Goal: Task Accomplishment & Management: Use online tool/utility

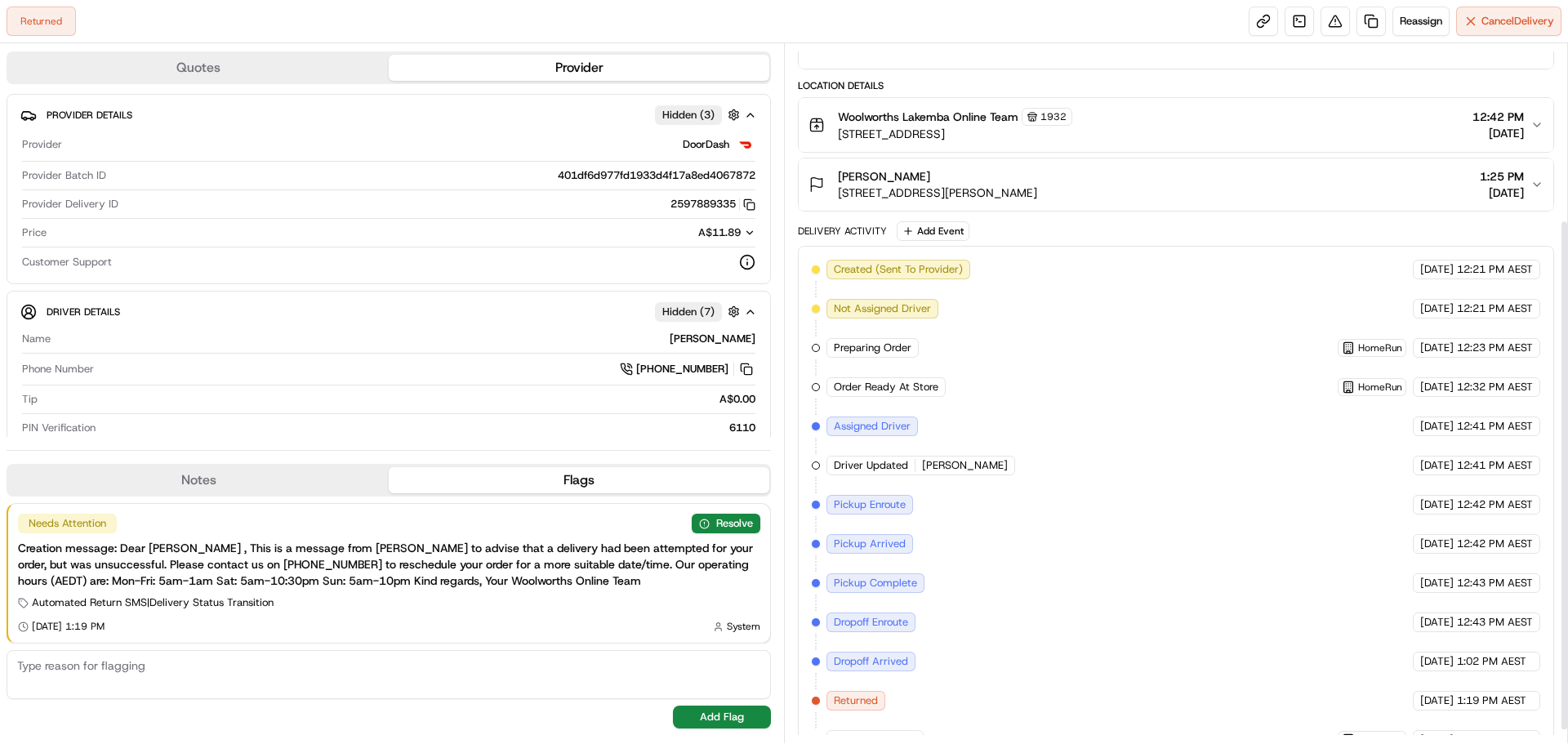
scroll to position [259, 0]
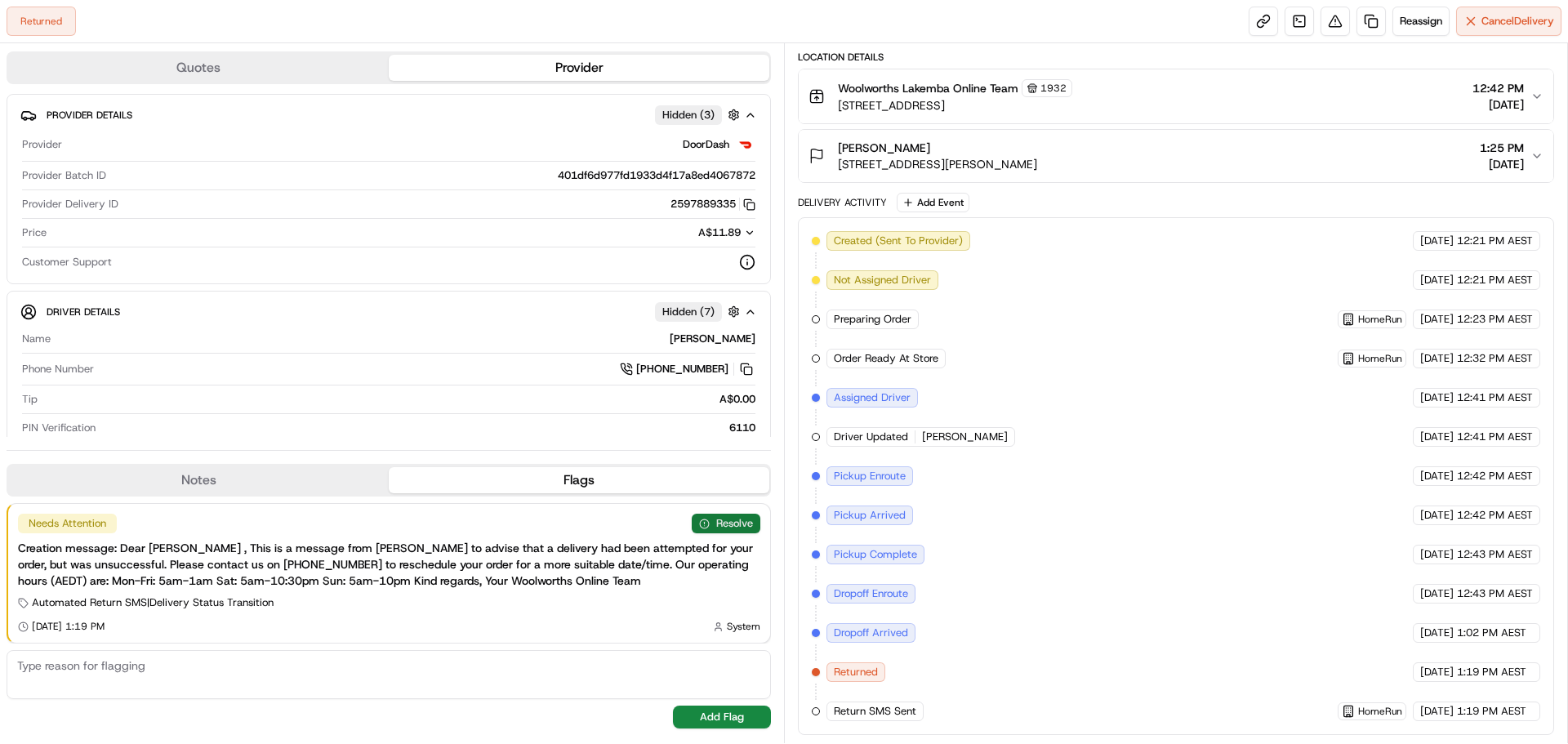
click at [737, 518] on button "Resolve" at bounding box center [726, 523] width 68 height 20
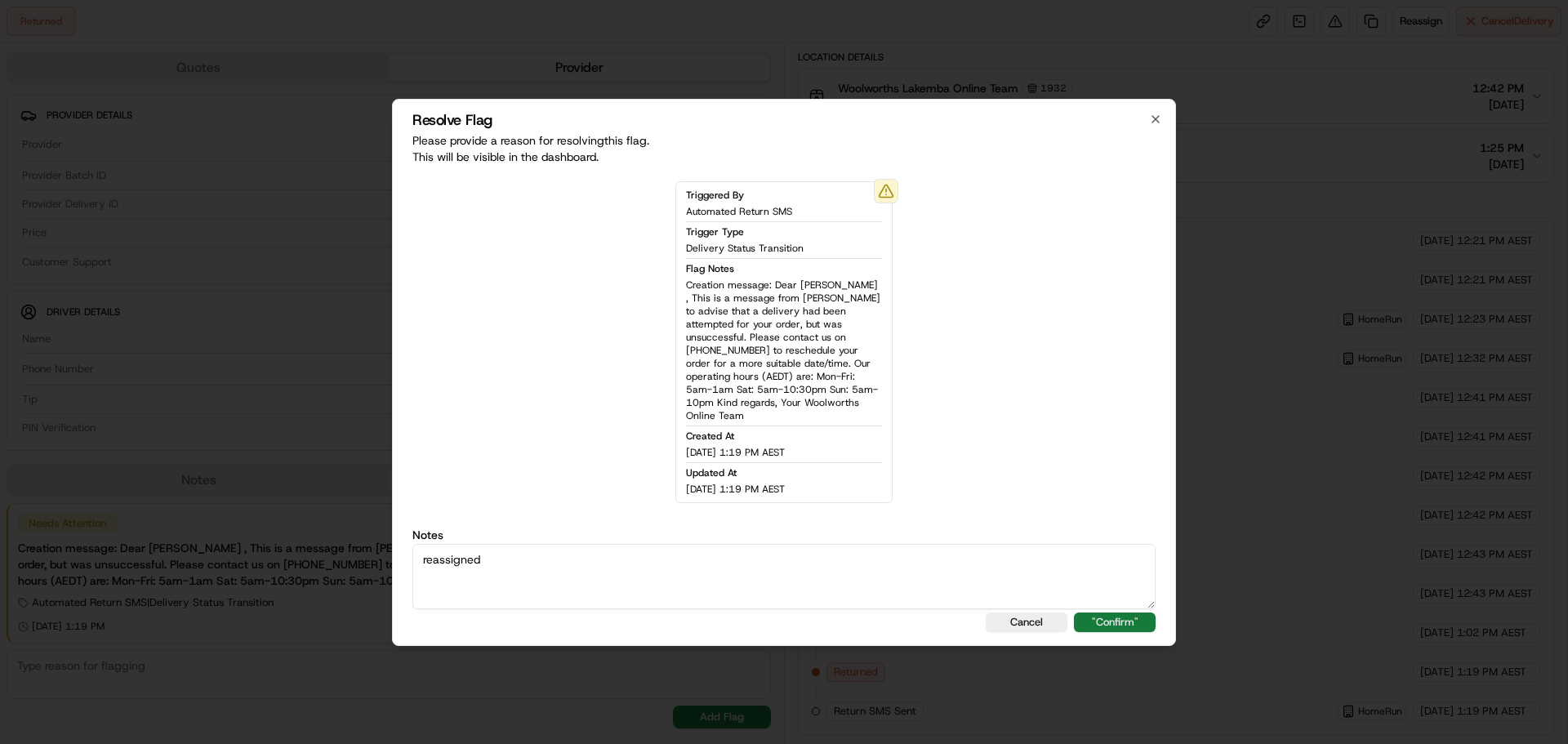
type textarea "reassigned"
click at [1104, 617] on button ""Confirm"" at bounding box center [1115, 622] width 81 height 20
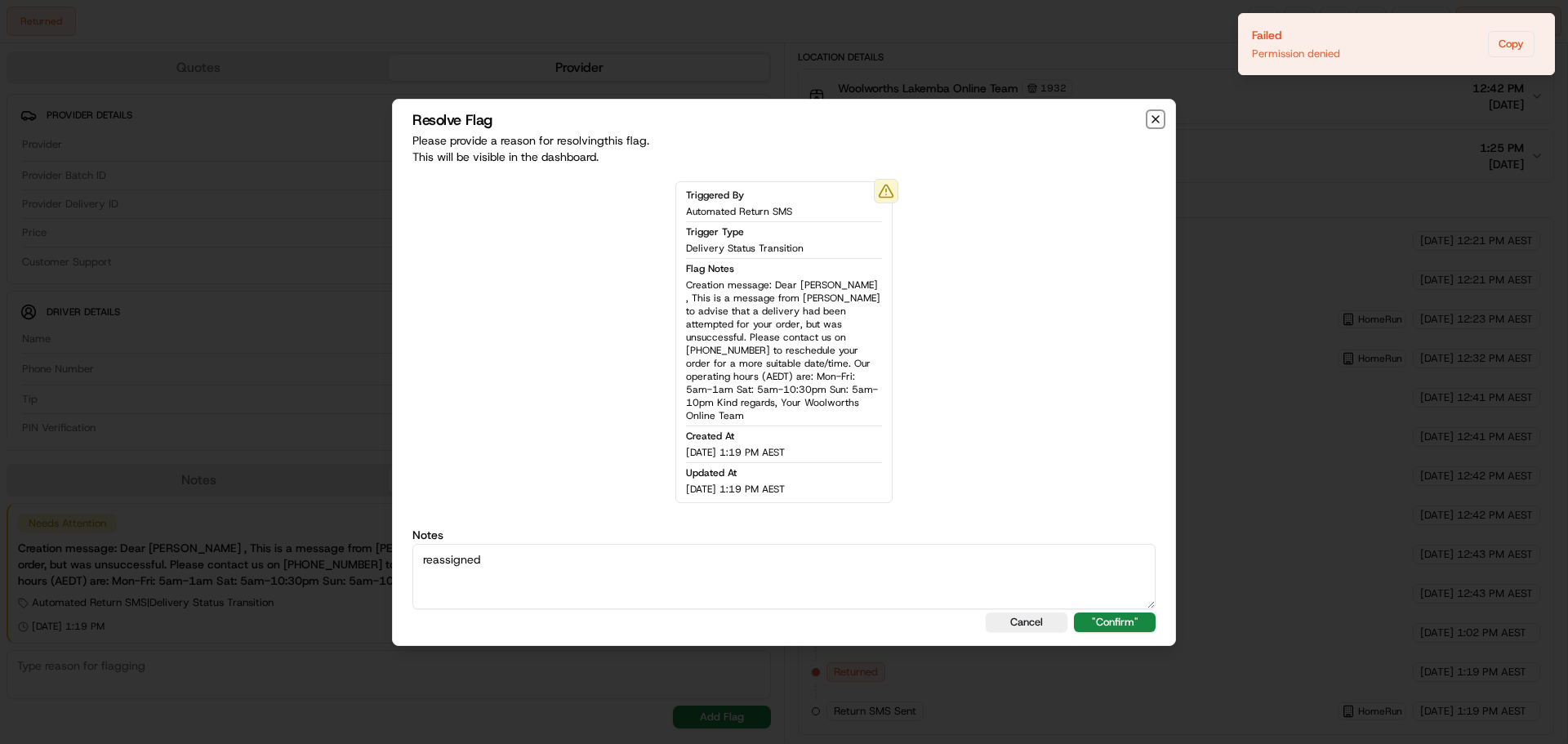
click at [1157, 122] on icon "button" at bounding box center [1155, 119] width 7 height 7
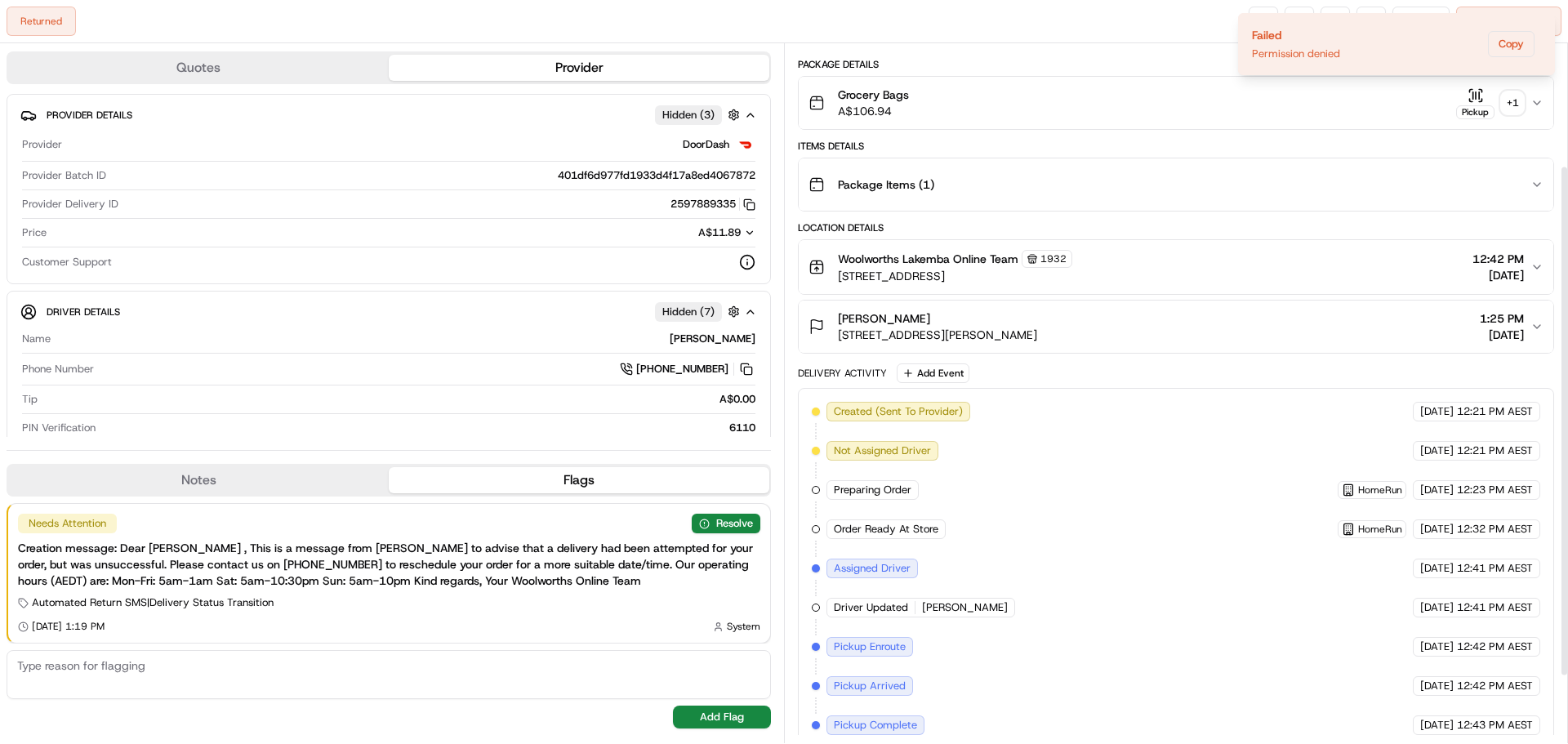
scroll to position [0, 0]
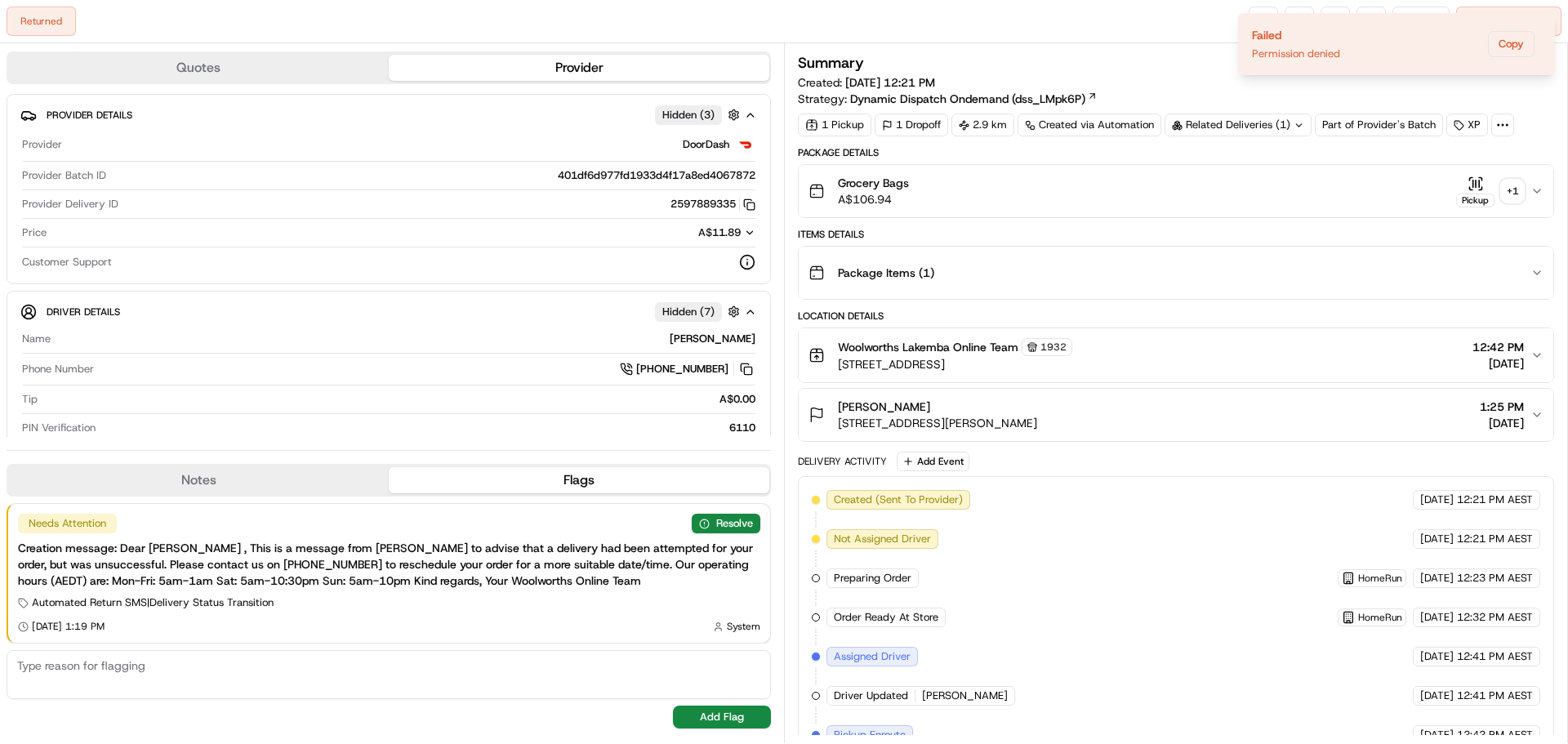
click at [1518, 191] on div "+ 1" at bounding box center [1512, 191] width 23 height 23
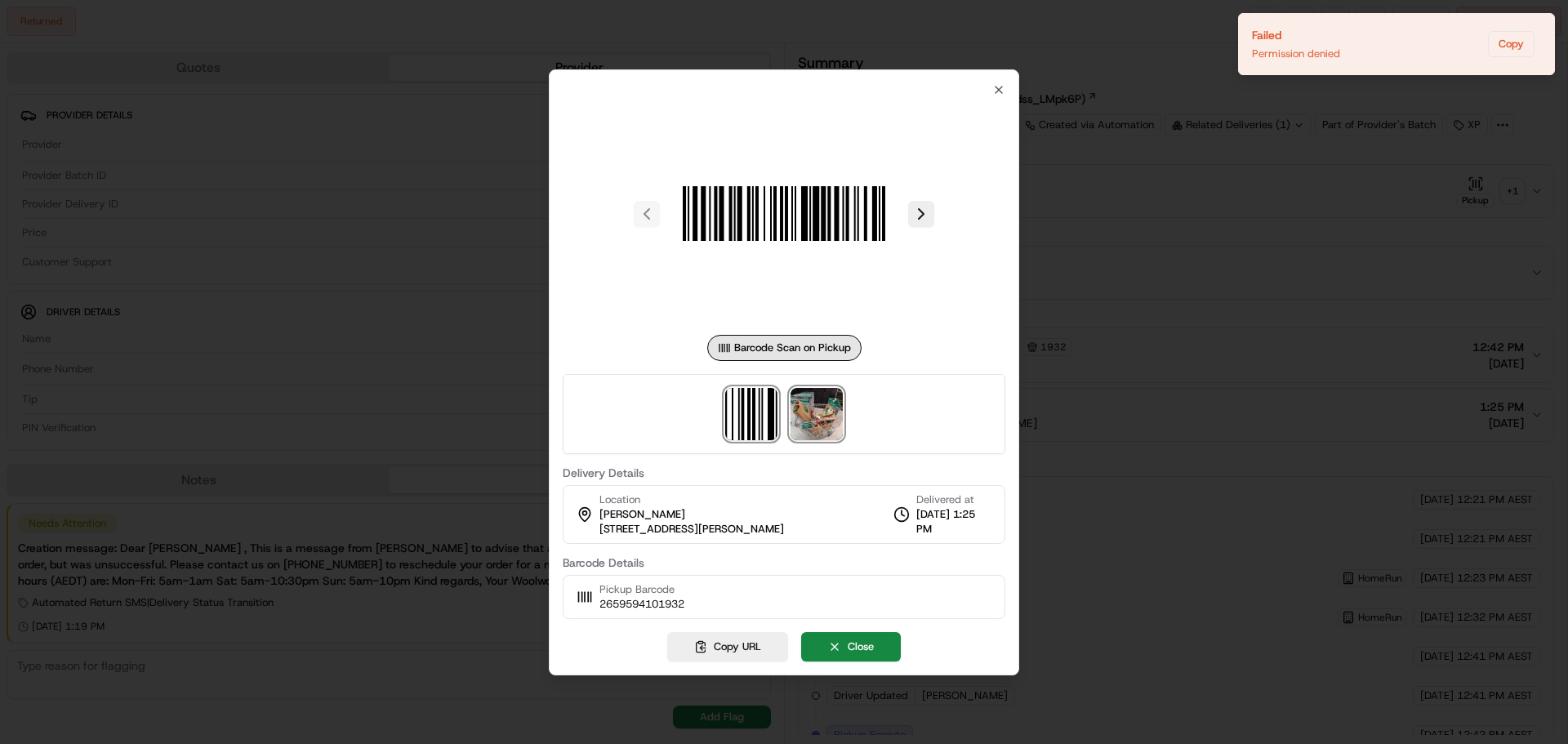
click at [831, 422] on img at bounding box center [816, 414] width 52 height 52
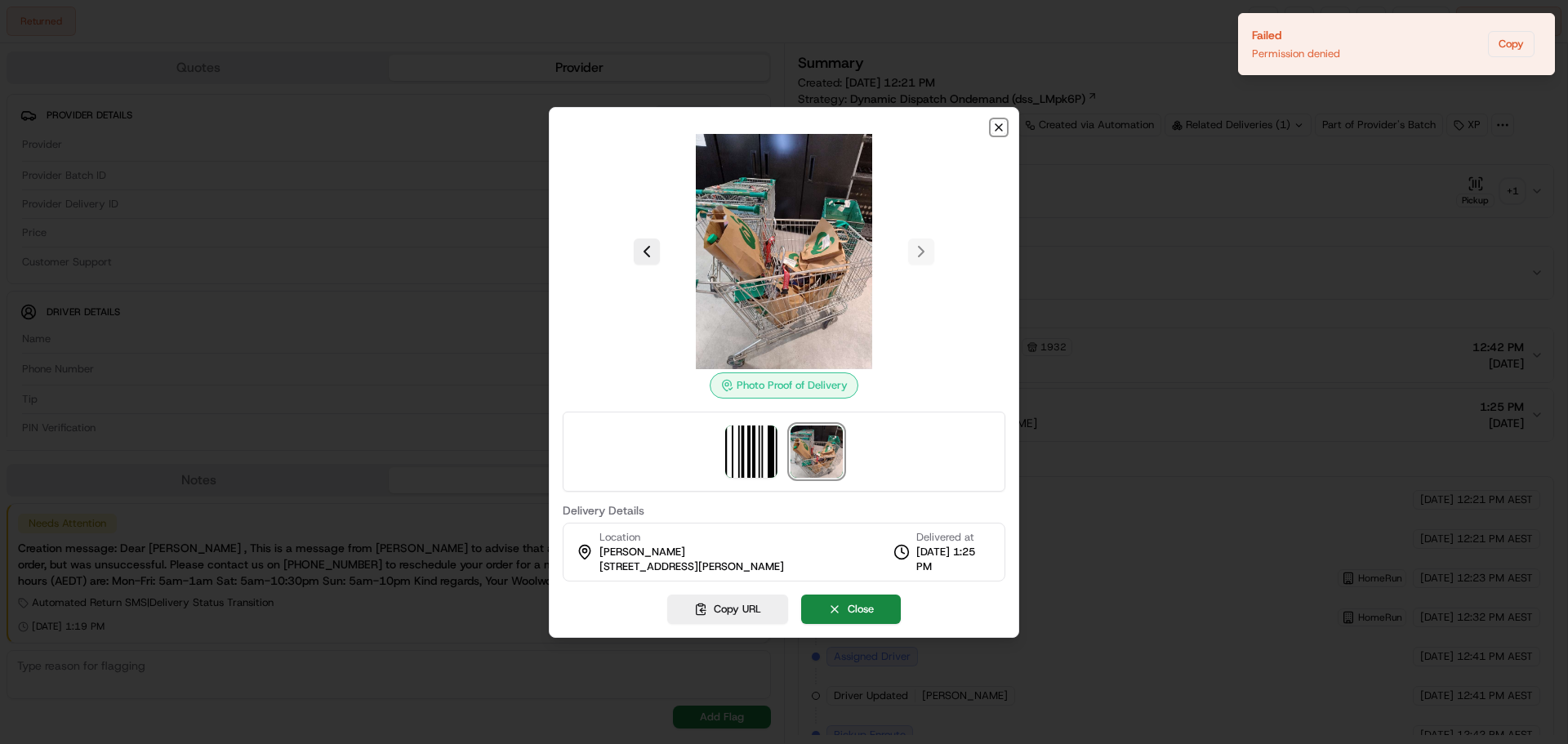
drag, startPoint x: 995, startPoint y: 125, endPoint x: 1135, endPoint y: 187, distance: 153.1
click at [997, 125] on icon "button" at bounding box center [998, 127] width 7 height 7
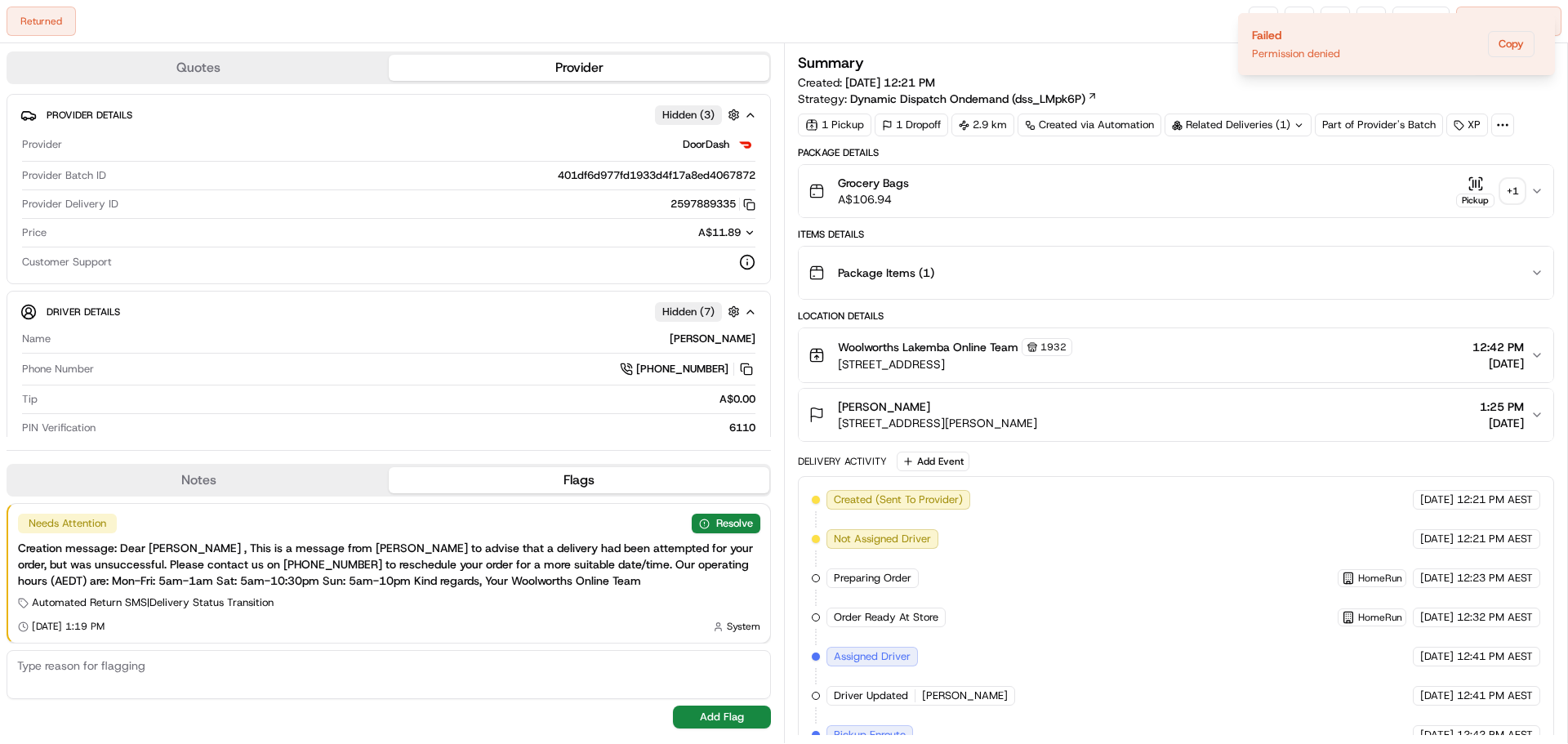
click at [1166, 14] on div "Returned Reassign Cancel Delivery" at bounding box center [784, 22] width 1568 height 44
click at [1542, 21] on icon "Notifications (F8)" at bounding box center [1541, 27] width 13 height 13
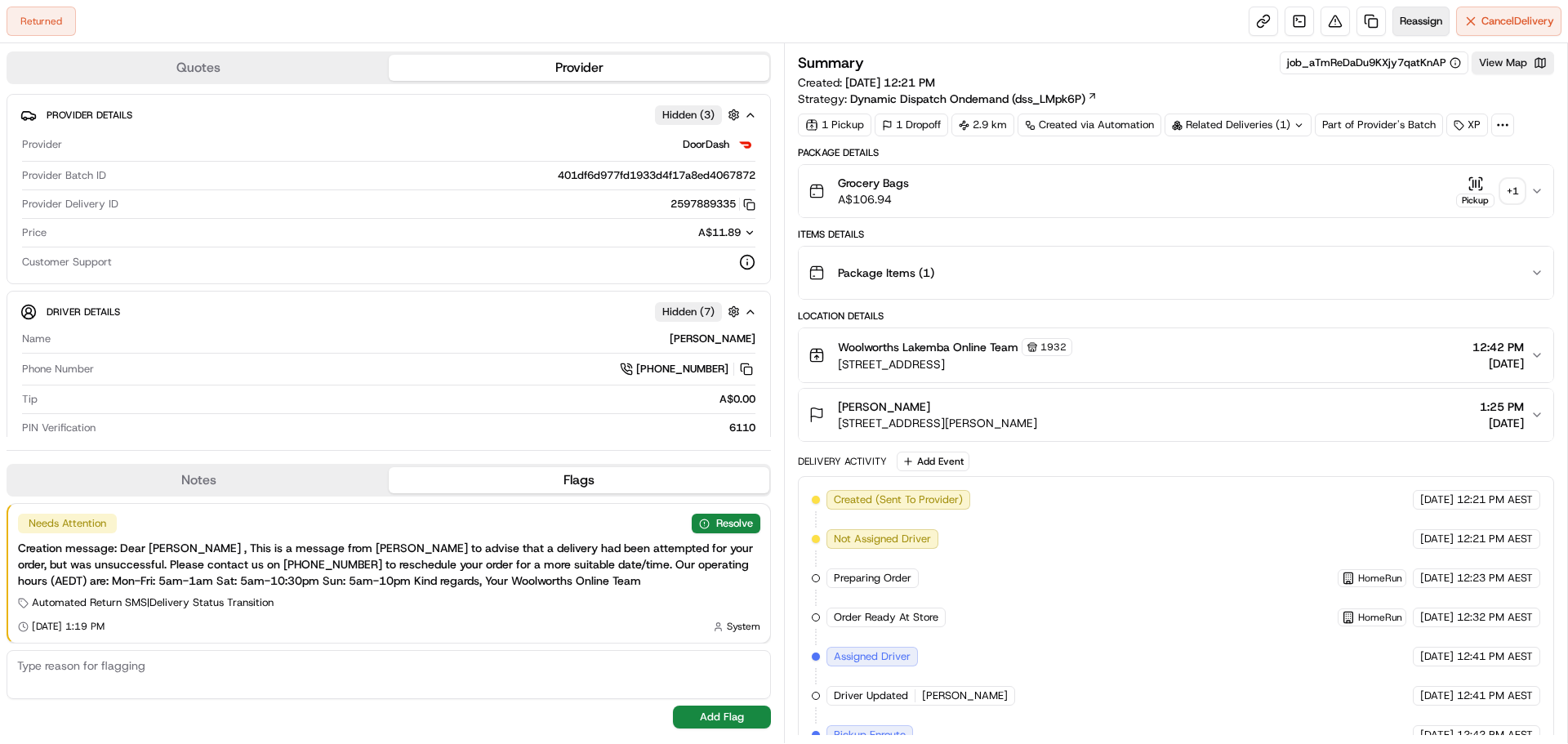
click at [1423, 28] on button "Reassign" at bounding box center [1420, 21] width 57 height 29
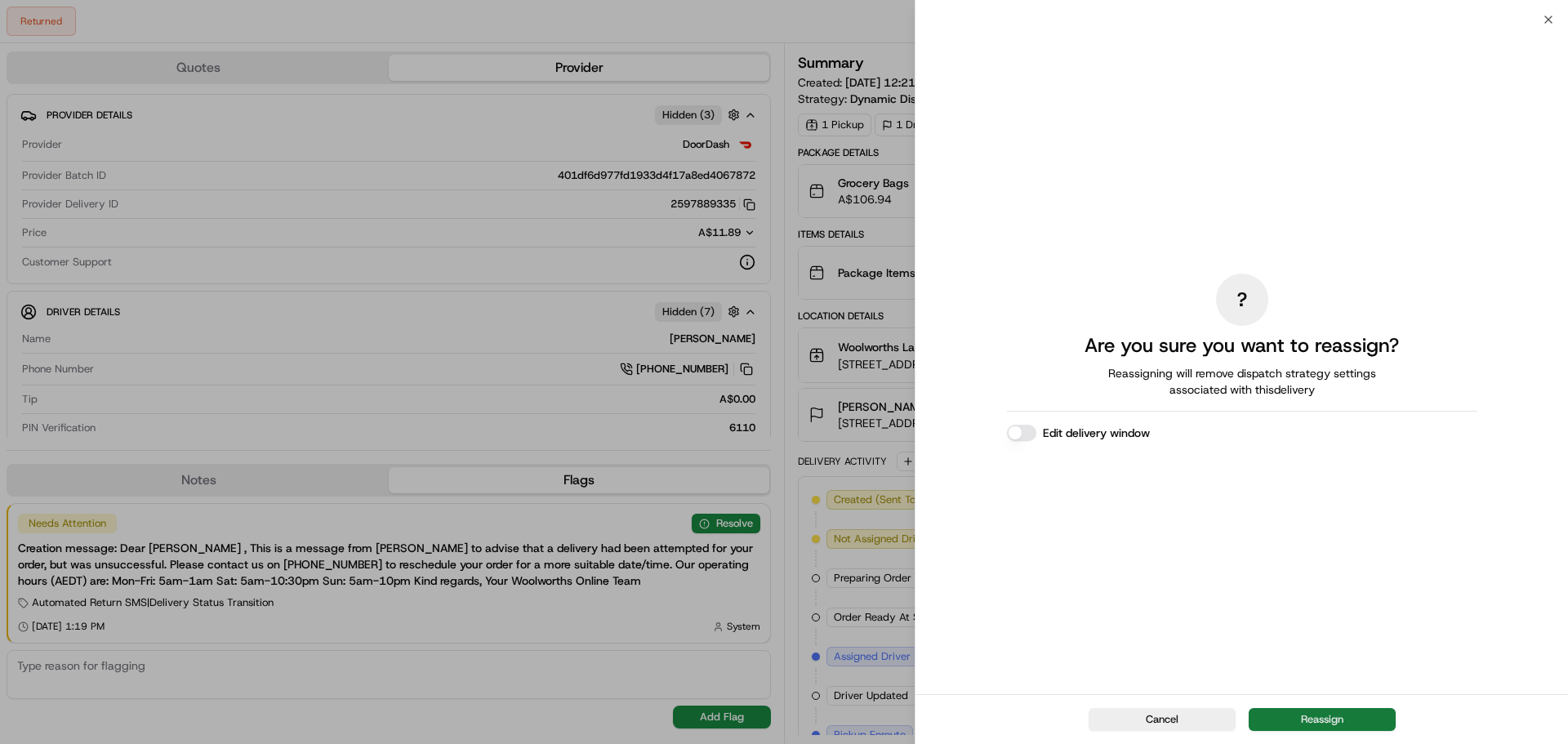
click at [1308, 710] on button "Reassign" at bounding box center [1321, 719] width 147 height 23
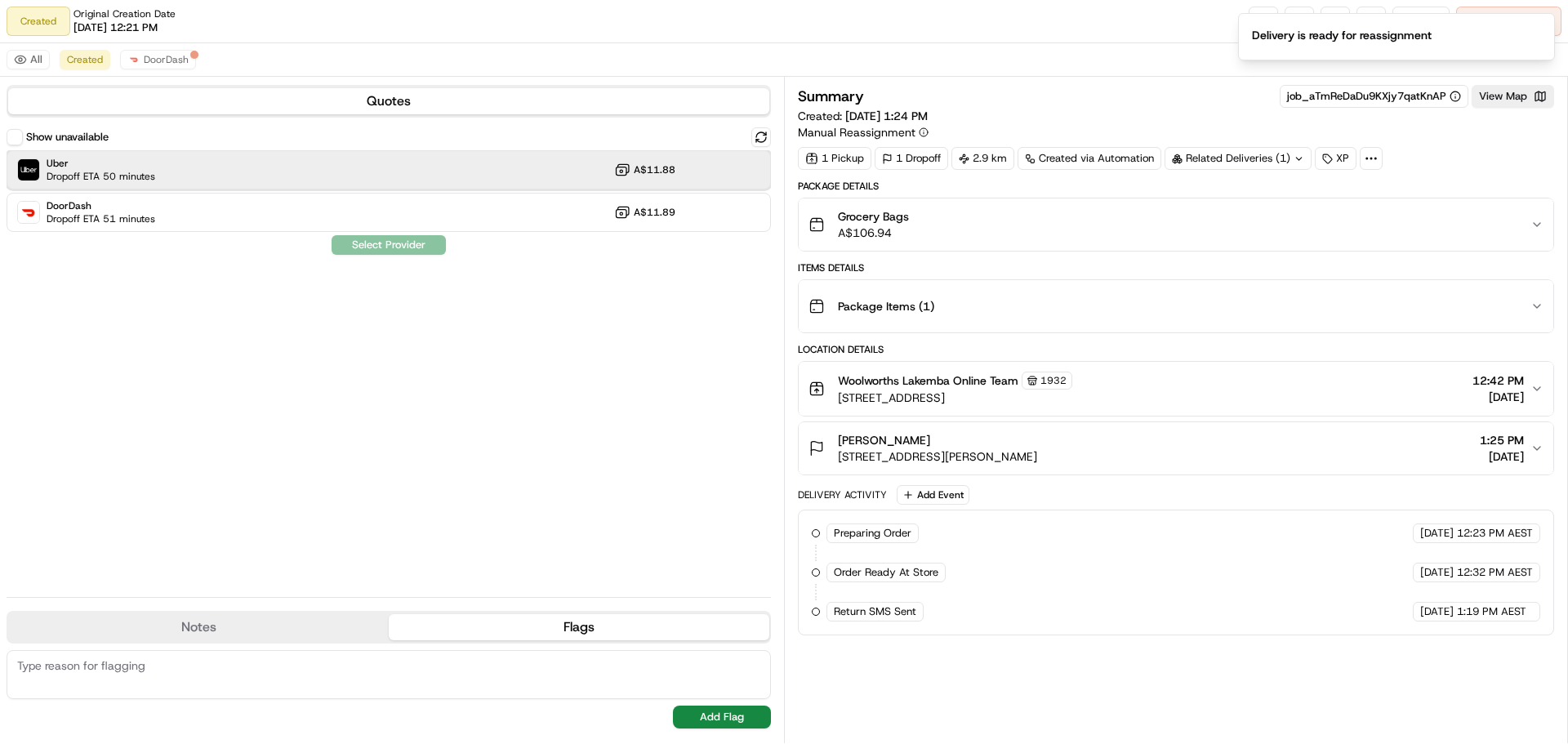
click at [146, 151] on div "Uber Dropoff ETA 50 minutes A$11.88" at bounding box center [389, 169] width 765 height 39
click at [246, 613] on div "Notes Flags" at bounding box center [389, 627] width 765 height 33
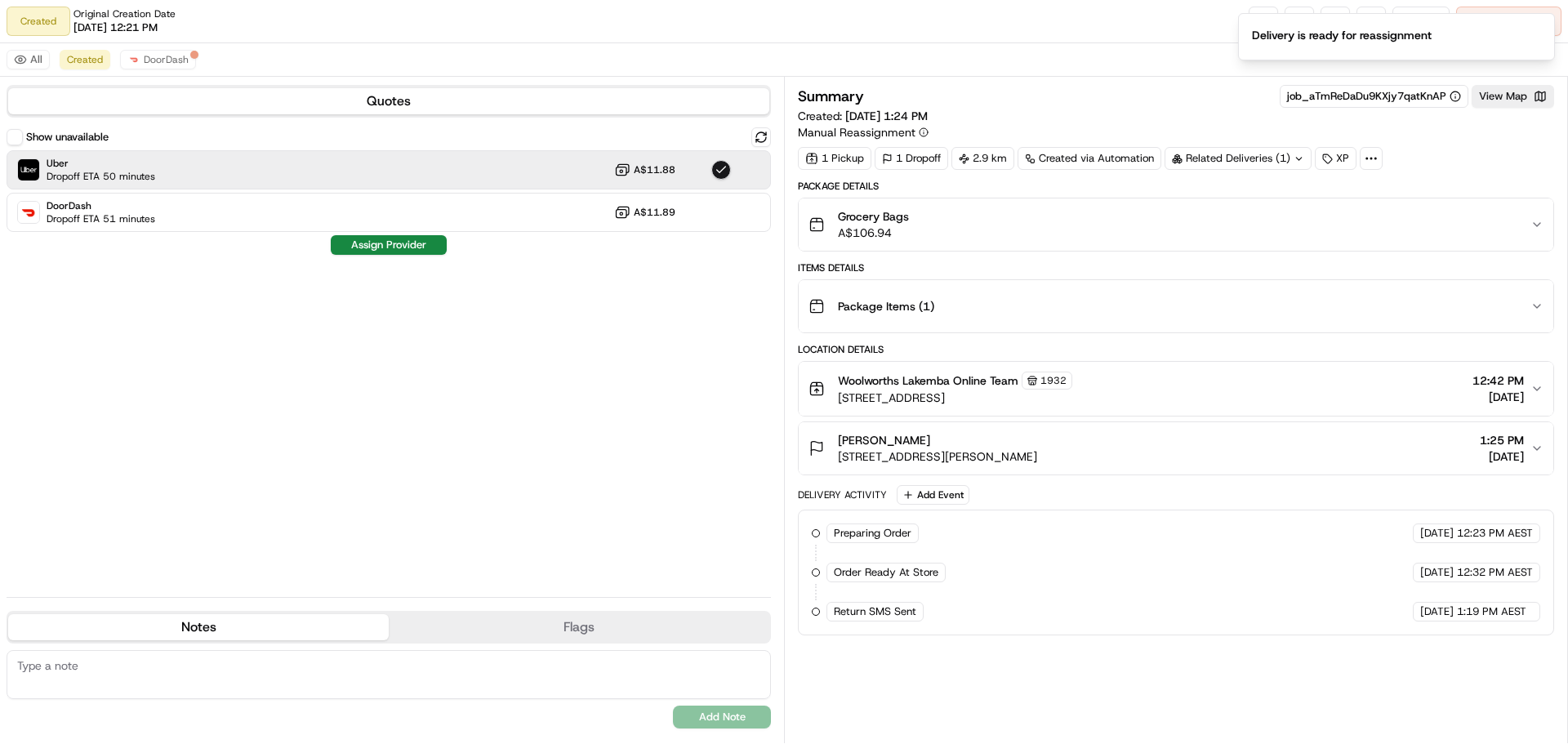
click at [246, 626] on button "Notes" at bounding box center [199, 628] width 380 height 27
click at [223, 682] on textarea at bounding box center [389, 675] width 765 height 49
type textarea "FOLLOW THE DELIVERY INSTRUCTIONS"
click at [457, 458] on div "Show unavailable Uber Dropoff ETA 50 minutes A$11.88 DoorDash Dropoff ETA 51 mi…" at bounding box center [389, 356] width 765 height 456
click at [721, 717] on button "Add Note" at bounding box center [722, 717] width 98 height 23
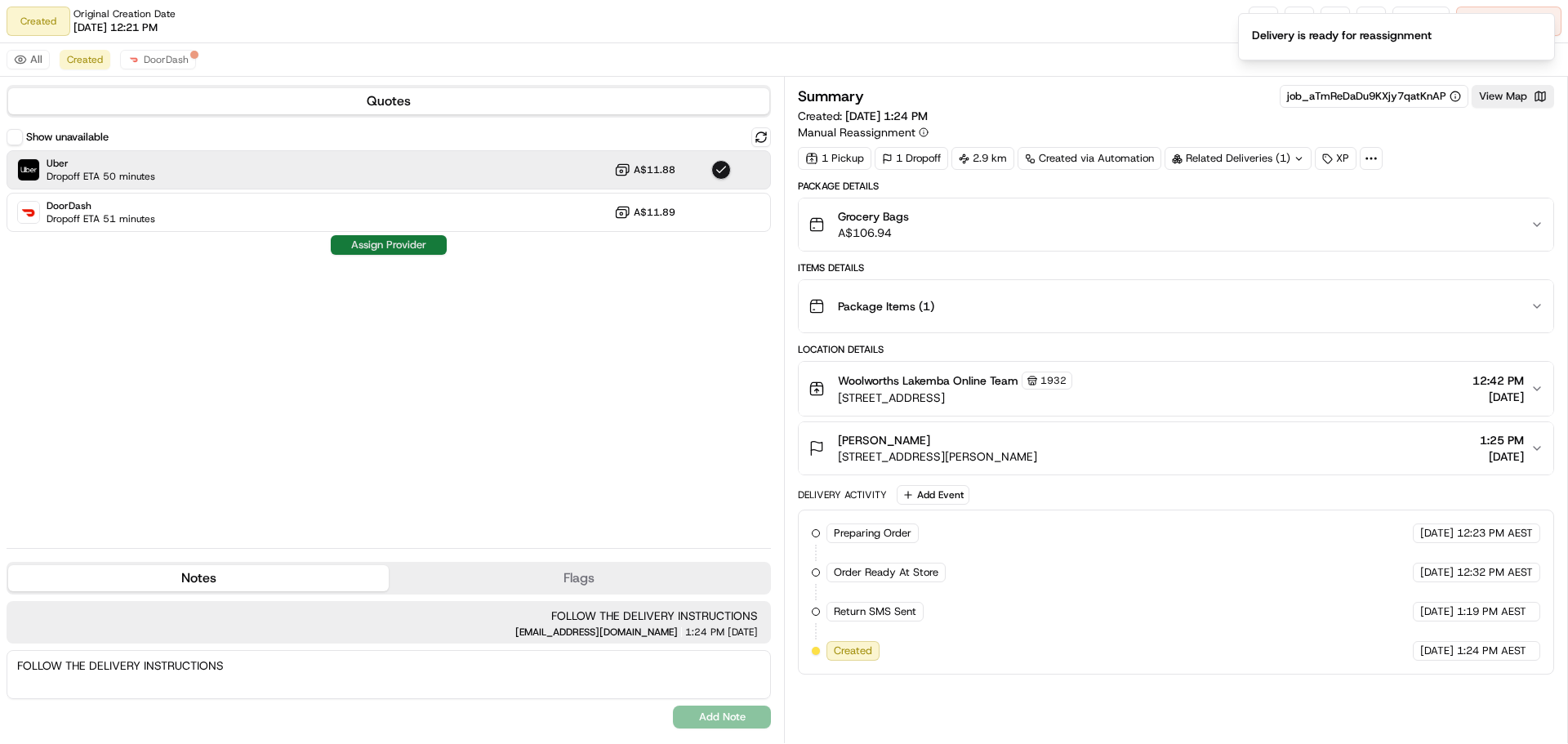
click at [392, 239] on button "Assign Provider" at bounding box center [388, 245] width 116 height 20
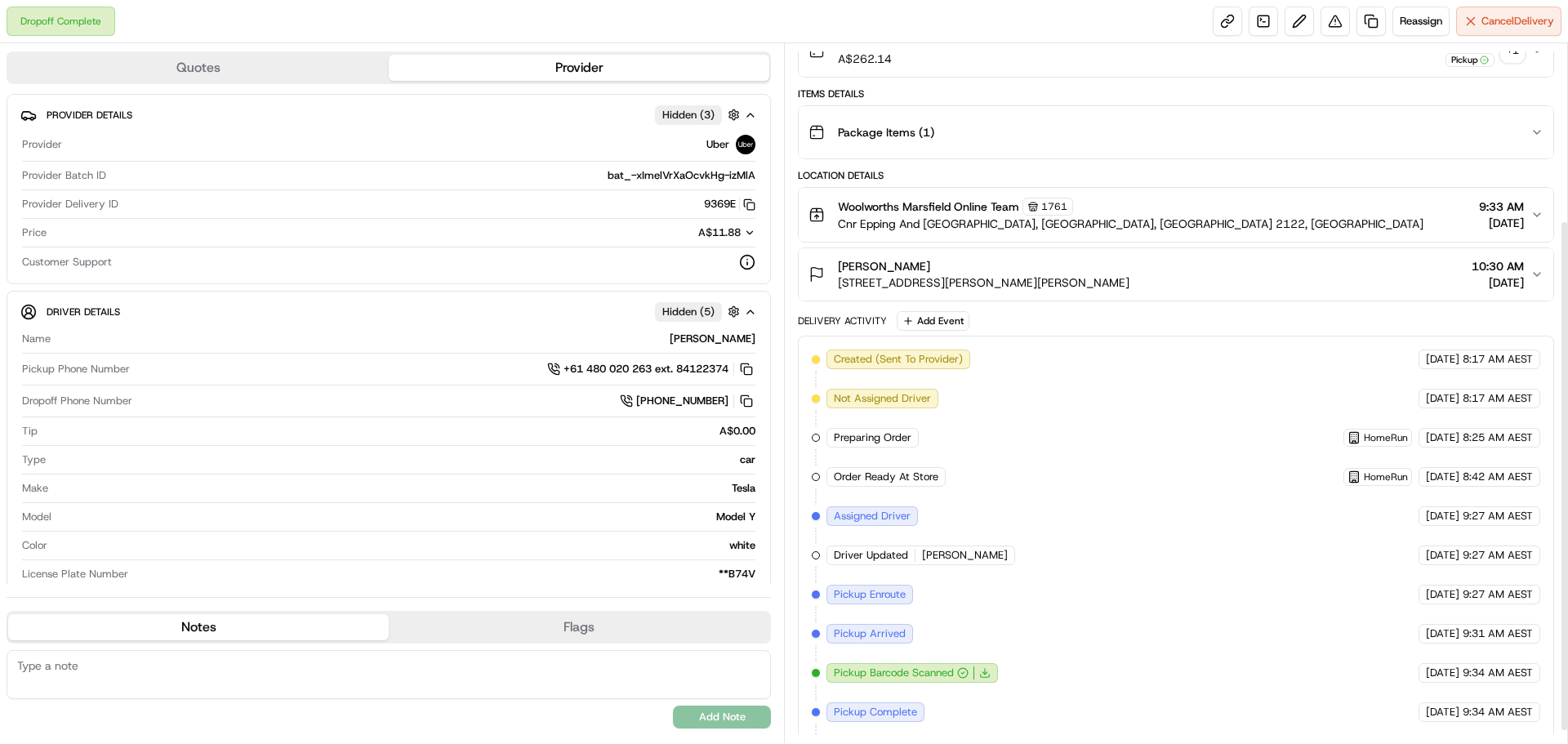
scroll to position [259, 0]
